Goal: Find specific page/section

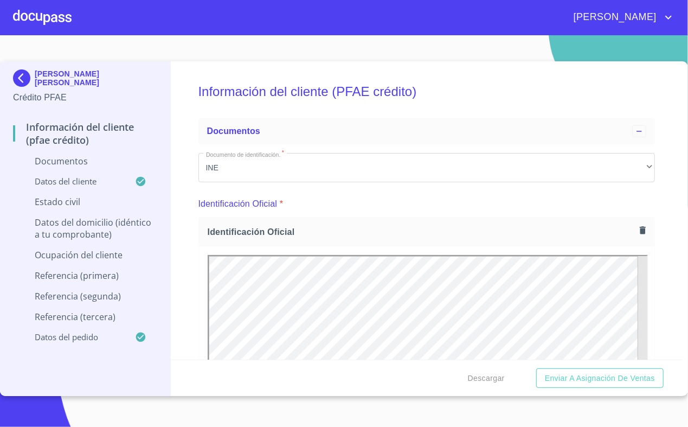
scroll to position [174, 0]
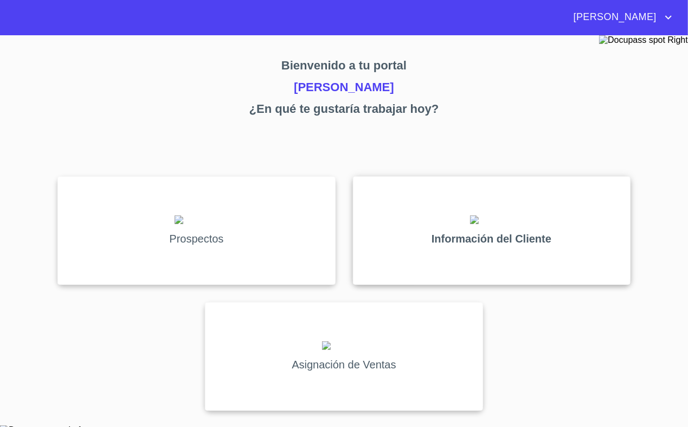
click at [413, 228] on div "Información del Cliente" at bounding box center [492, 230] width 278 height 108
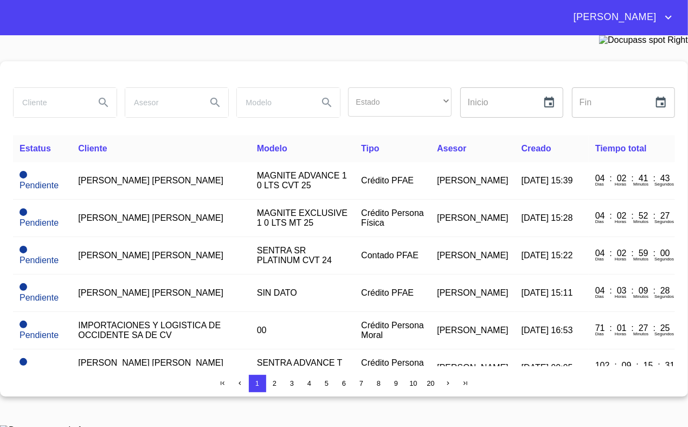
click at [63, 111] on input "search" at bounding box center [50, 102] width 73 height 29
type input "[PERSON_NAME]"
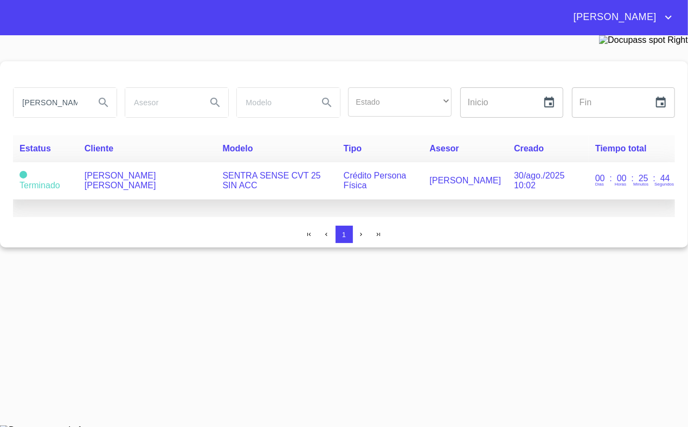
click at [159, 165] on td "[PERSON_NAME] [PERSON_NAME]" at bounding box center [147, 180] width 138 height 37
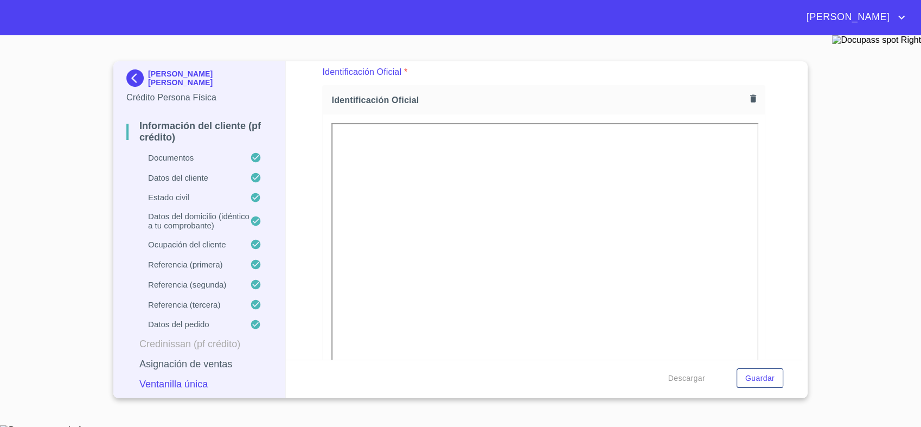
scroll to position [132, 0]
